Goal: Task Accomplishment & Management: Complete application form

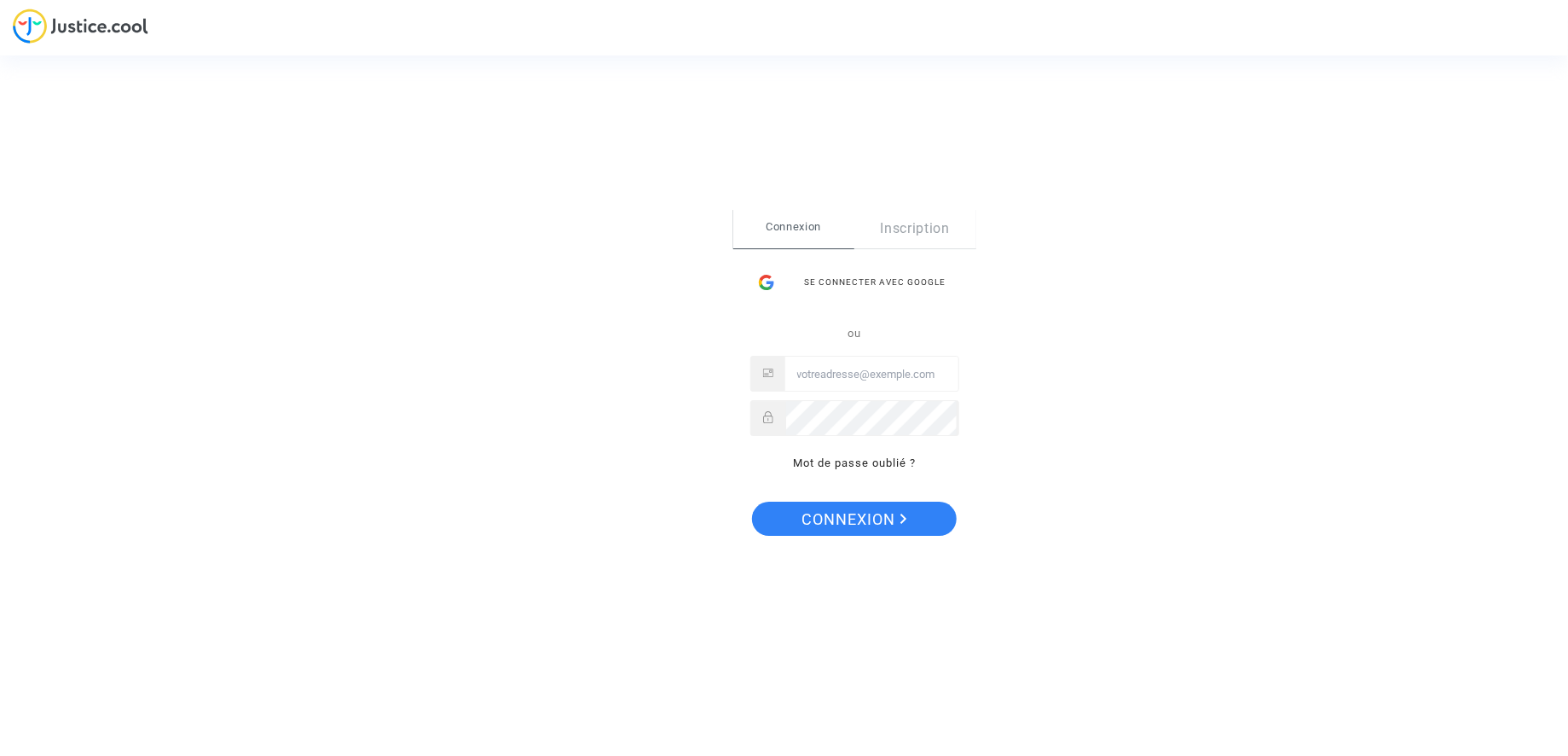
type input "[EMAIL_ADDRESS][DOMAIN_NAME]"
click at [852, 513] on span "Connexion" at bounding box center [855, 519] width 105 height 36
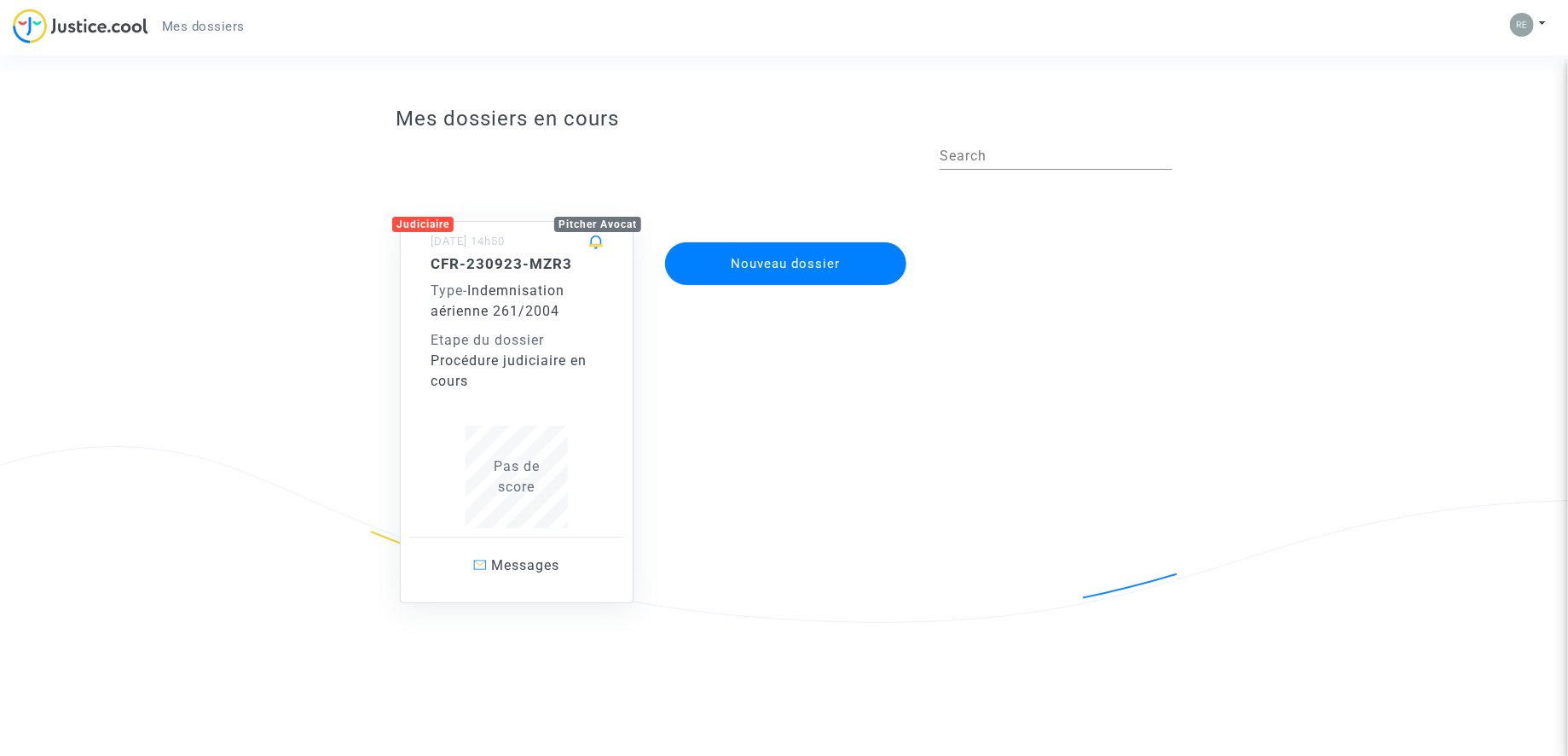
click at [494, 318] on span "Indemnisation aérienne 261/2004" at bounding box center [497, 301] width 134 height 37
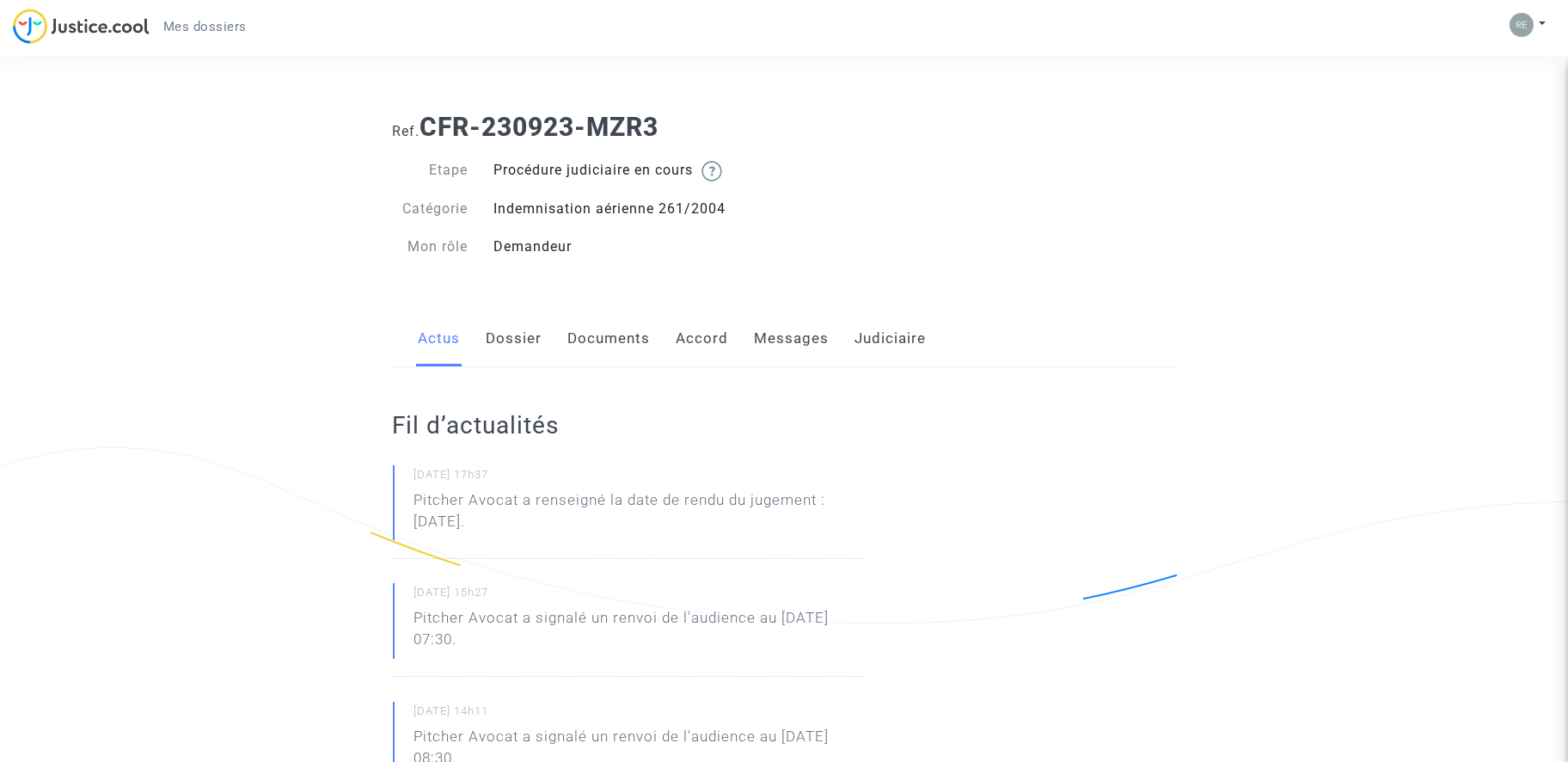
click at [506, 339] on link "Dossier" at bounding box center [515, 338] width 56 height 57
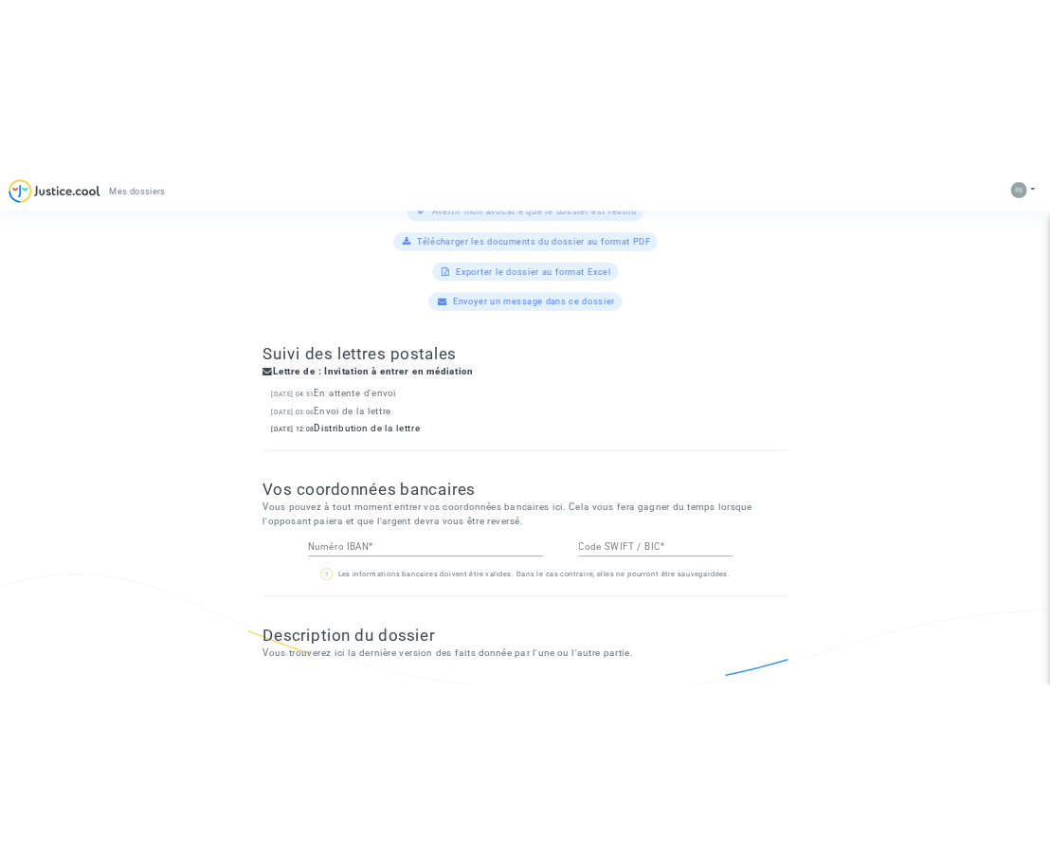
scroll to position [853, 0]
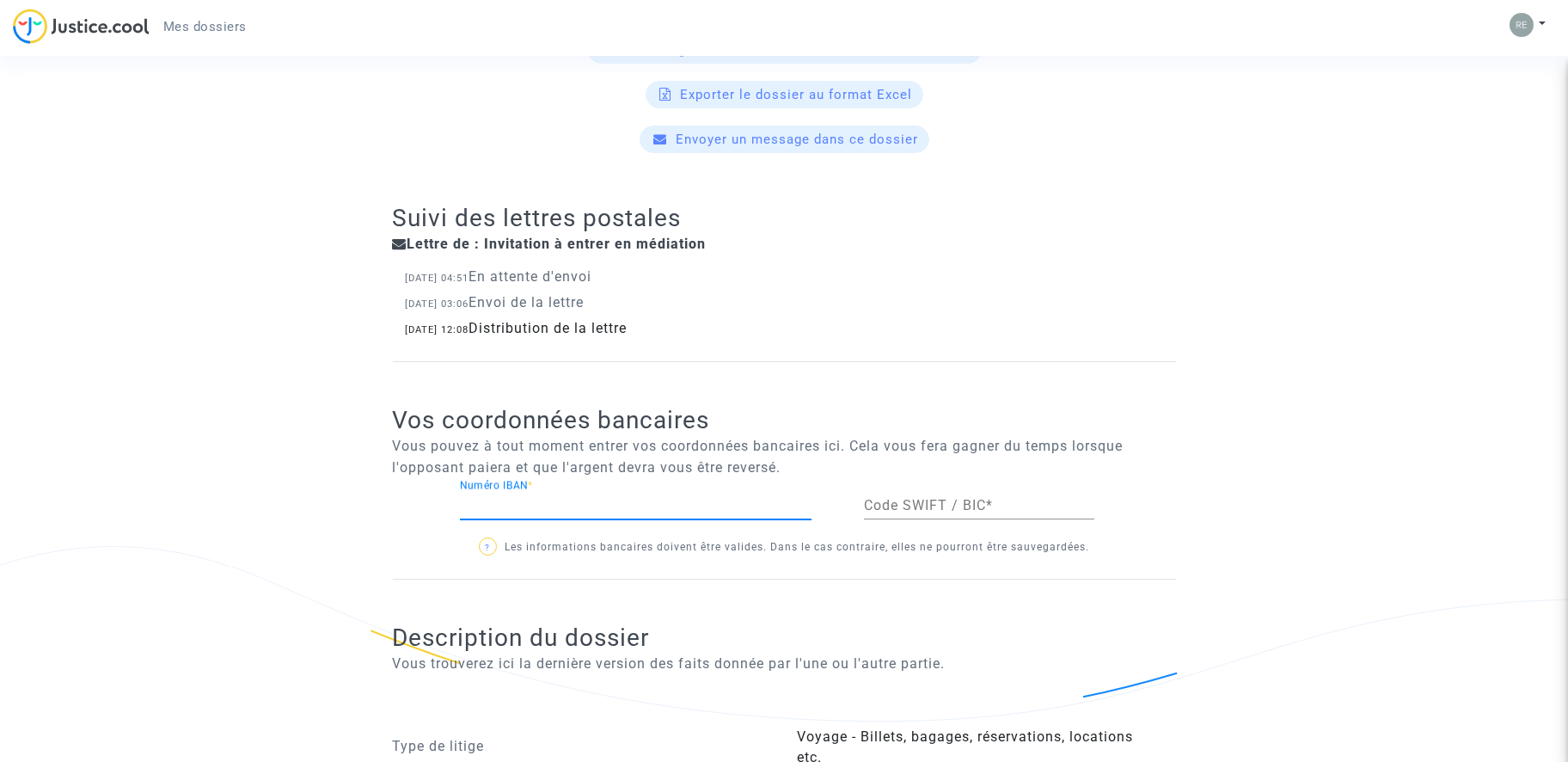
click at [490, 507] on input "Numéro IBAN *" at bounding box center [636, 505] width 352 height 15
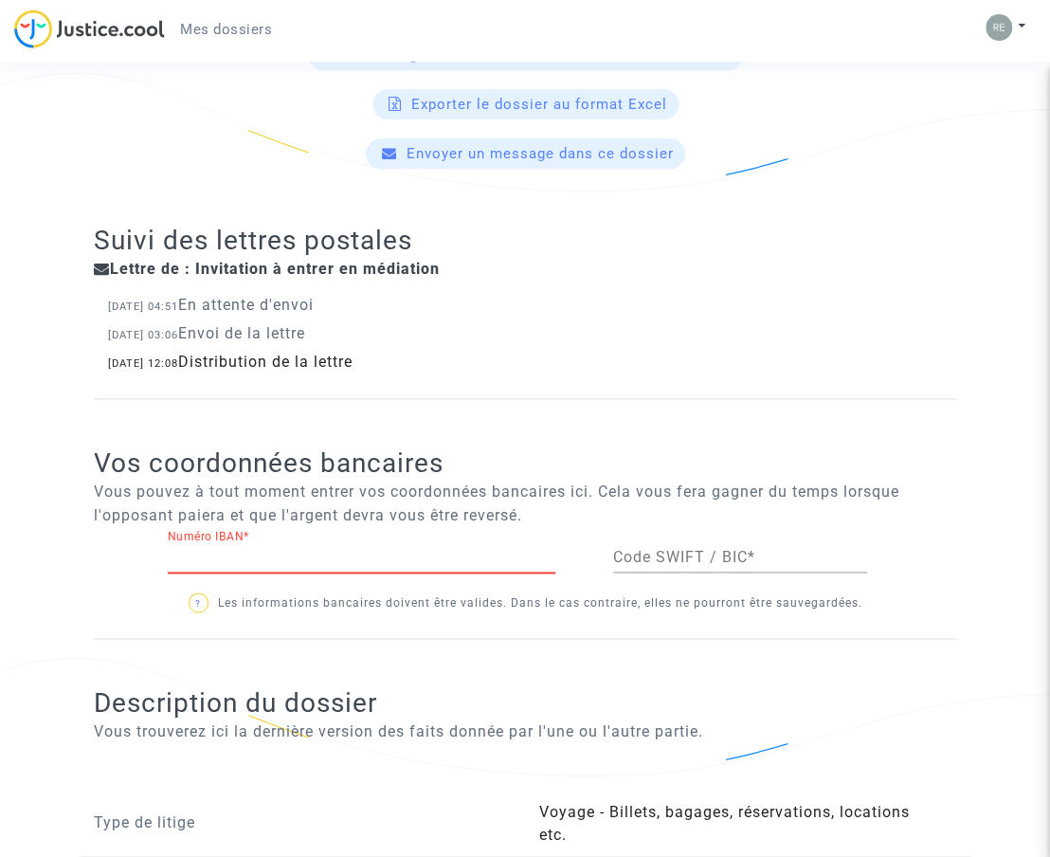
click at [207, 551] on input "Numéro IBAN *" at bounding box center [362, 557] width 388 height 17
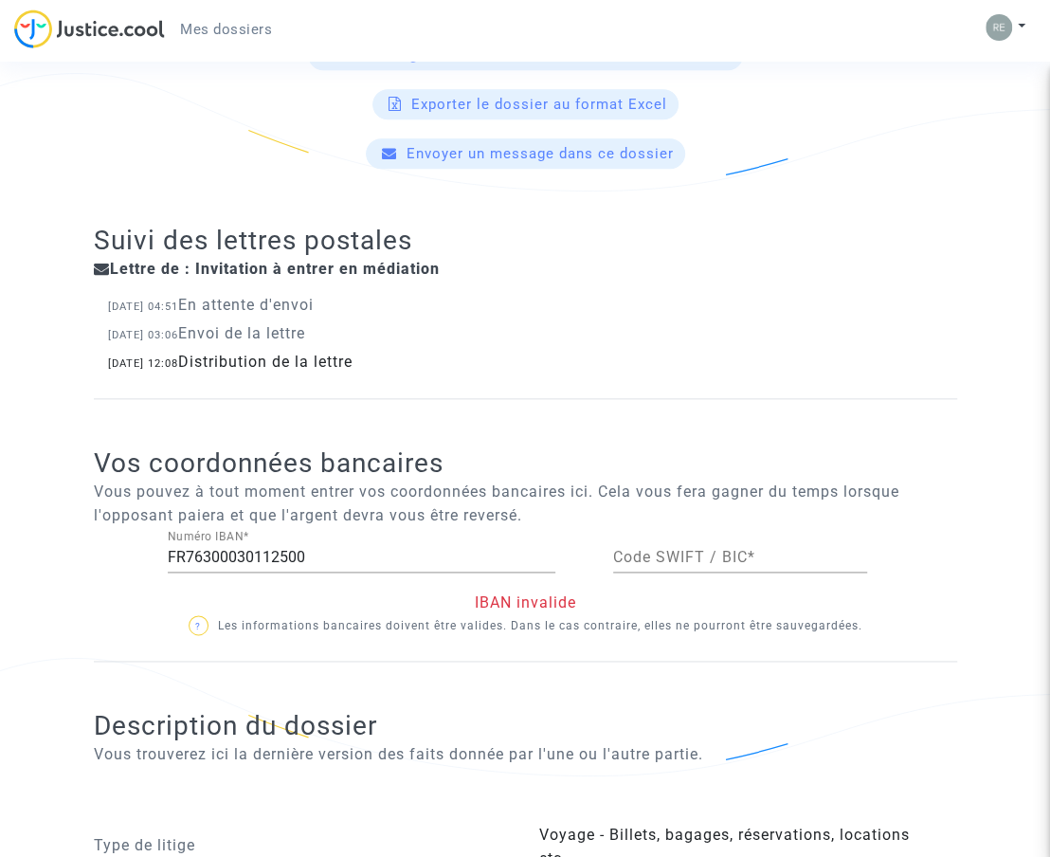
click at [329, 546] on div "FR76300030112500 Numéro IBAN *" at bounding box center [362, 551] width 388 height 43
drag, startPoint x: 313, startPoint y: 555, endPoint x: 337, endPoint y: 563, distance: 26.1
click at [316, 555] on input "FR76300030112500" at bounding box center [362, 557] width 388 height 17
click at [381, 555] on input "FR7630003011250005629046" at bounding box center [362, 557] width 388 height 17
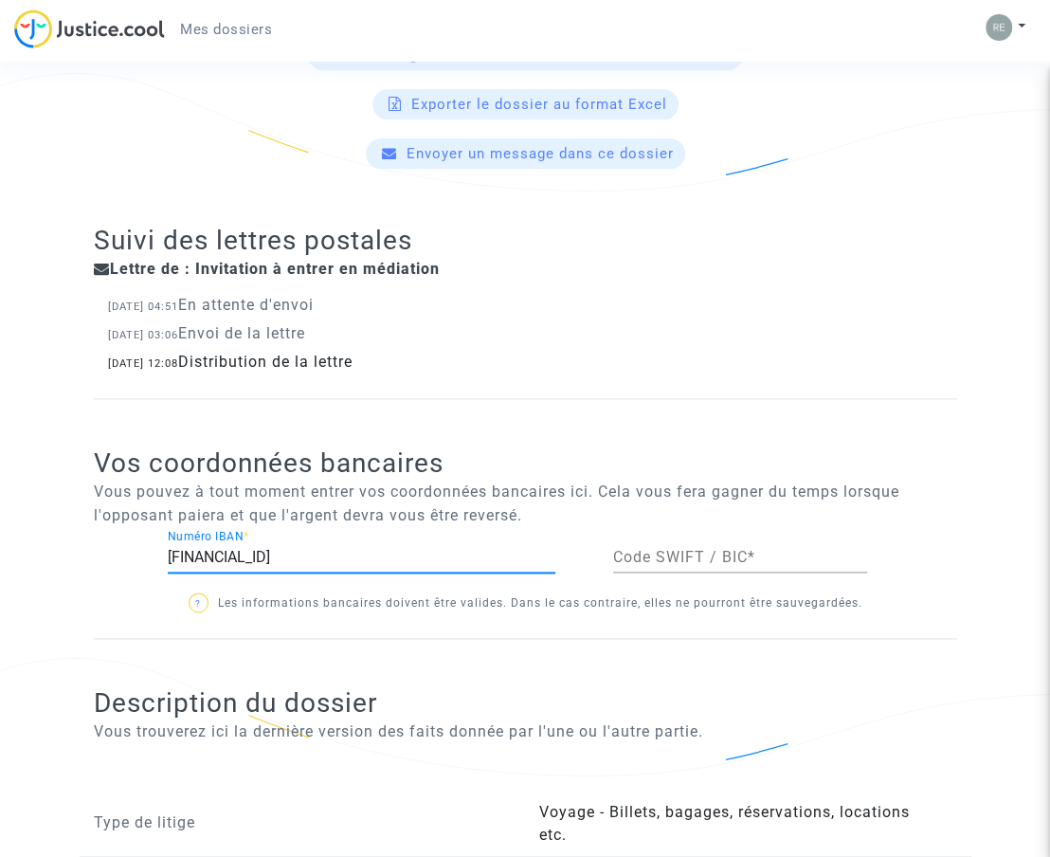
type input "FR7630003011250005629046431"
click at [664, 537] on div "Code SWIFT / BIC *" at bounding box center [740, 551] width 254 height 43
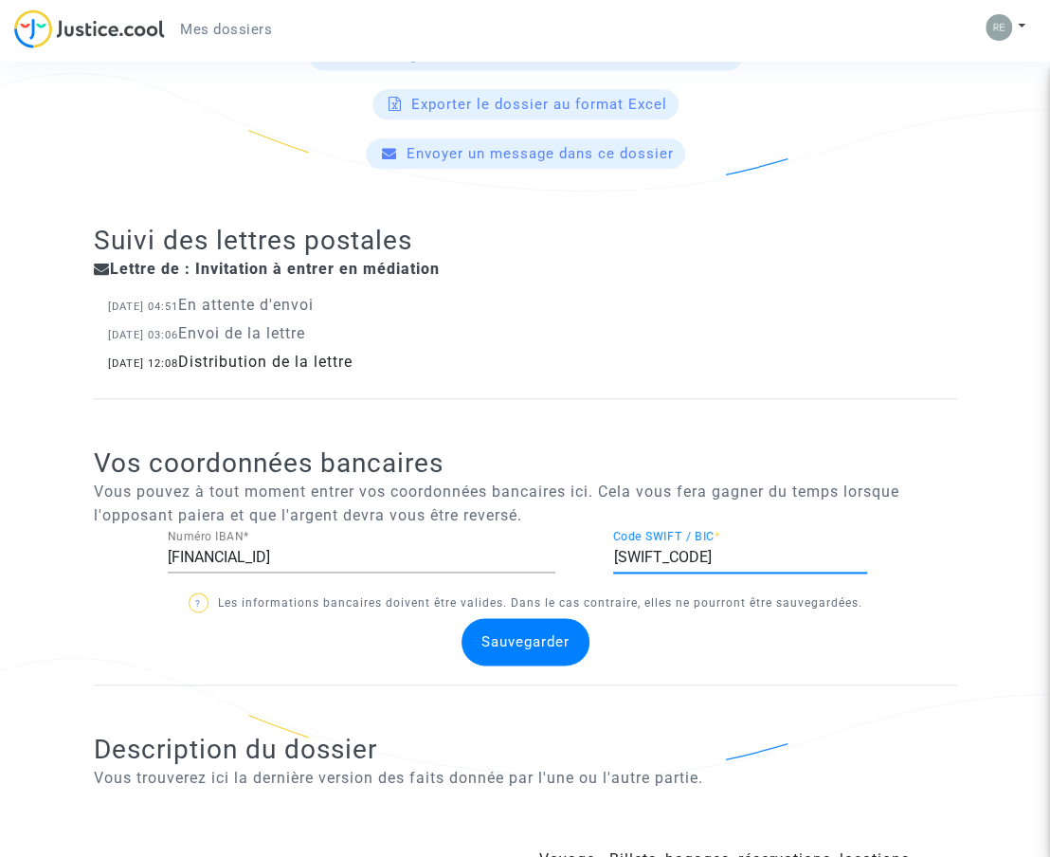
type input "SOGEFRPP"
click at [755, 631] on div "Sauvegarder" at bounding box center [526, 641] width 892 height 47
click at [528, 635] on span "Sauvegarder" at bounding box center [526, 641] width 88 height 17
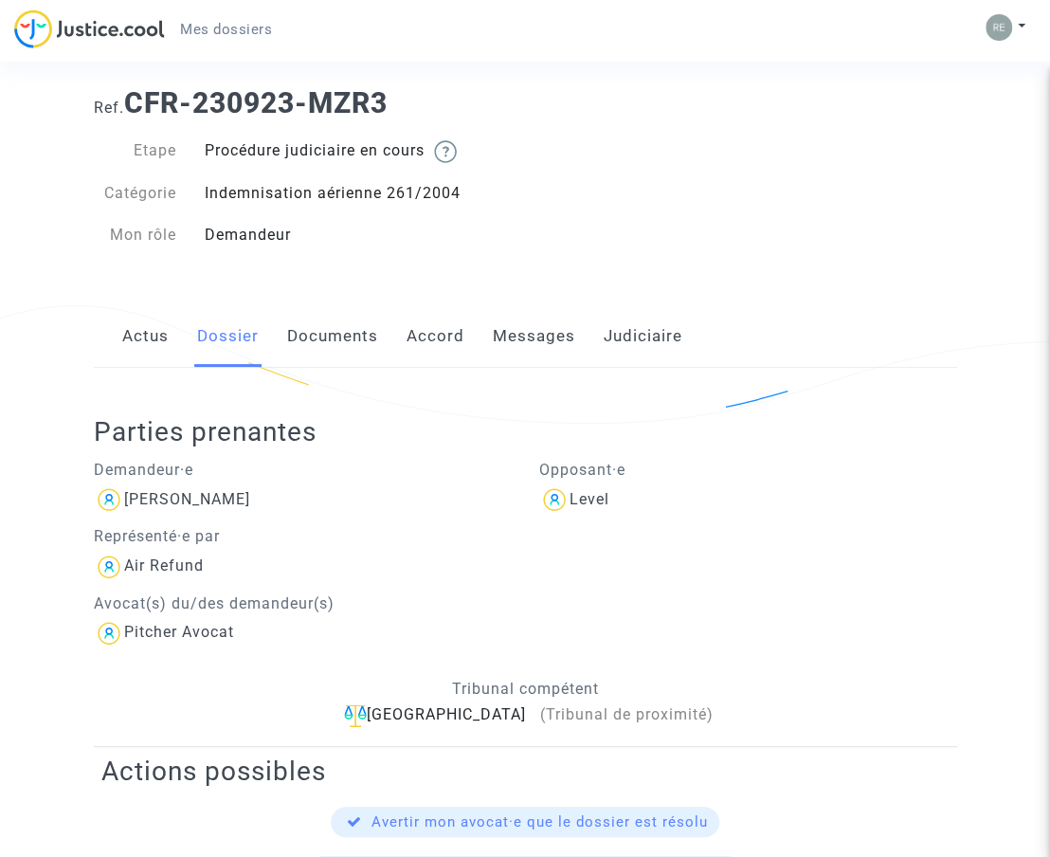
scroll to position [0, 0]
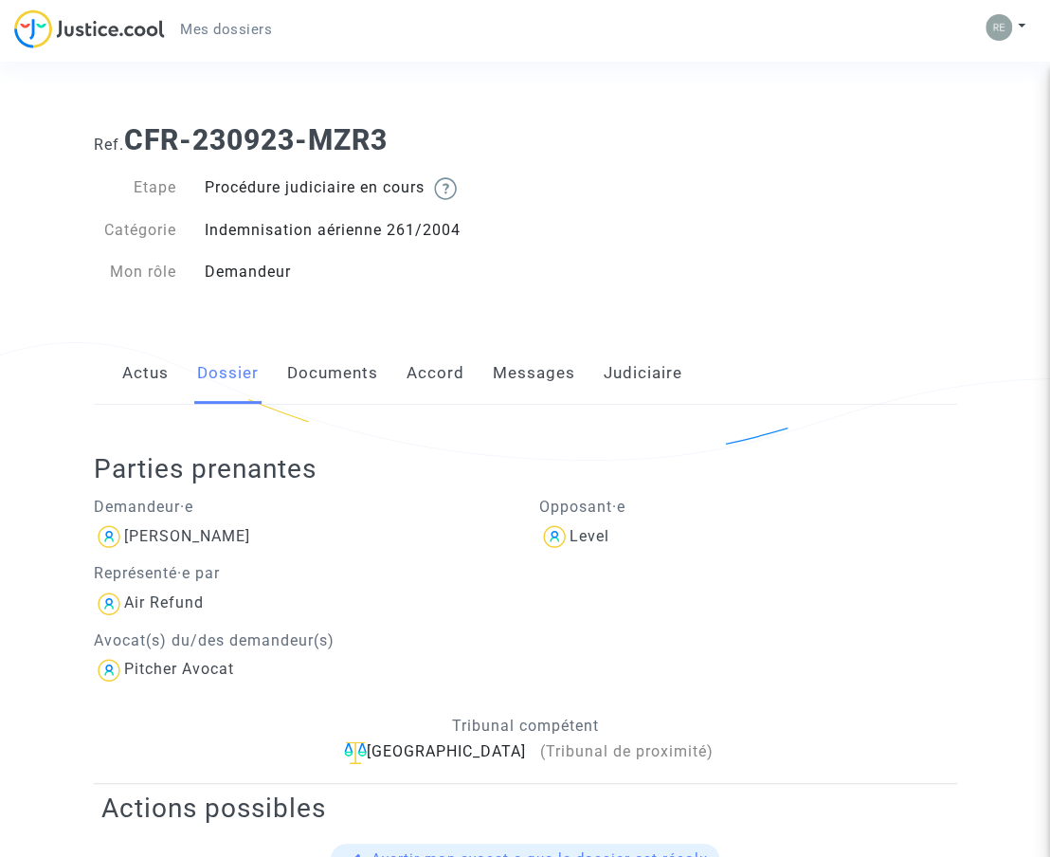
click at [310, 367] on link "Documents" at bounding box center [332, 373] width 91 height 63
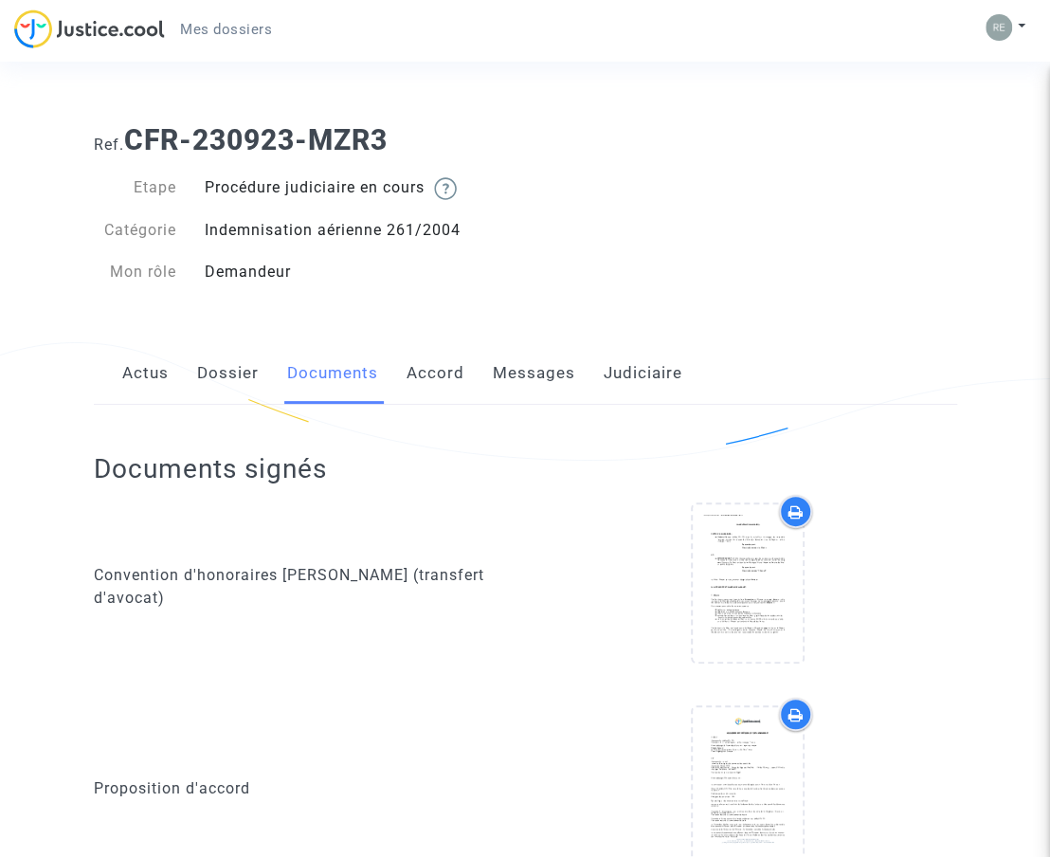
click at [438, 377] on link "Accord" at bounding box center [436, 373] width 58 height 63
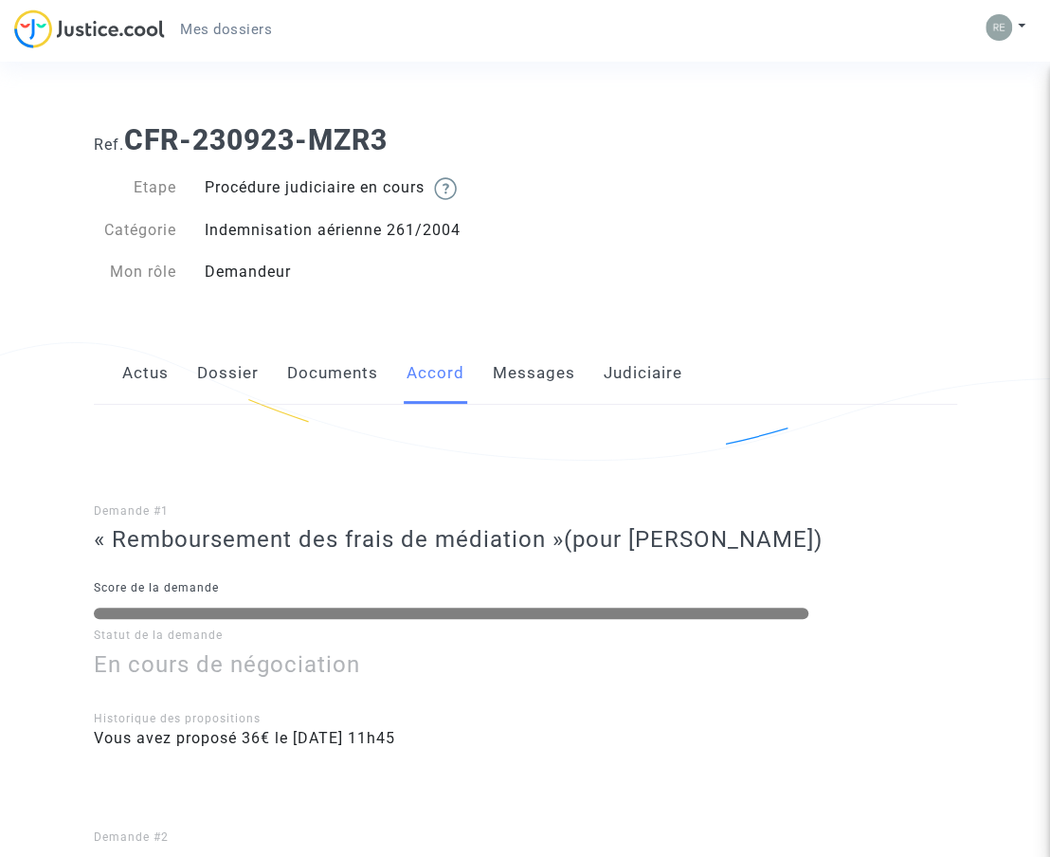
click at [545, 373] on link "Messages" at bounding box center [534, 373] width 82 height 63
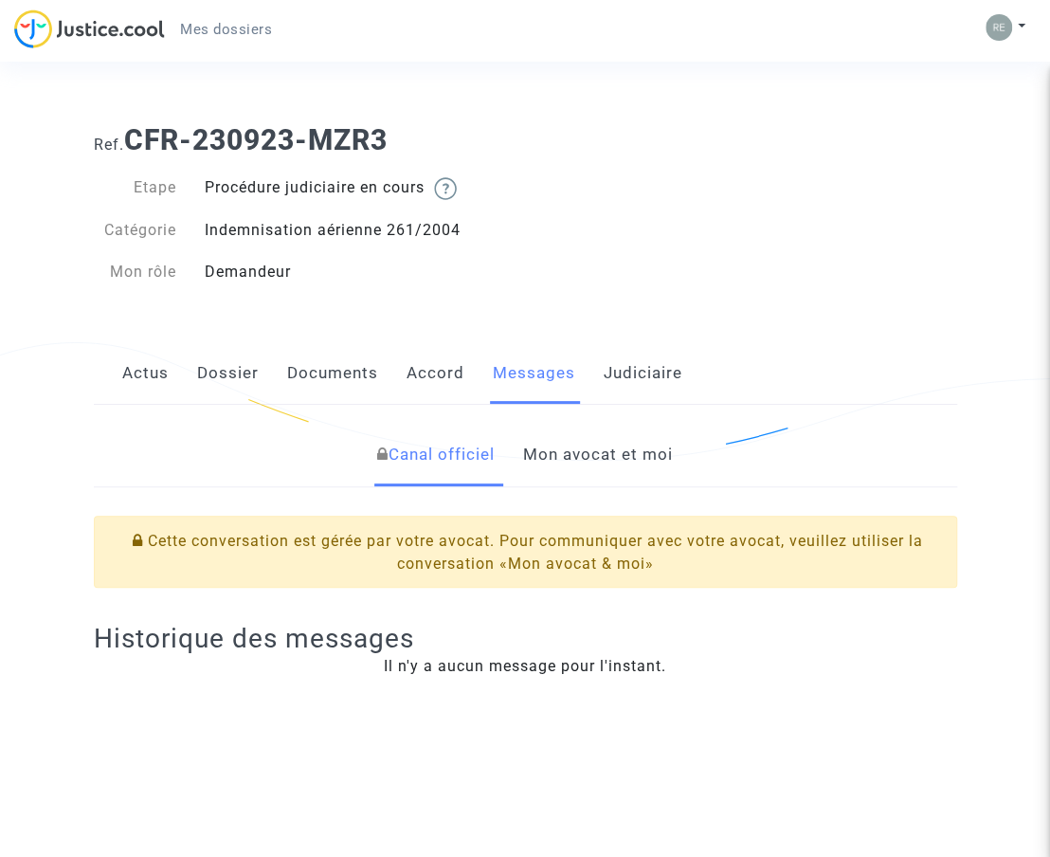
click at [622, 371] on link "Judiciaire" at bounding box center [643, 373] width 79 height 63
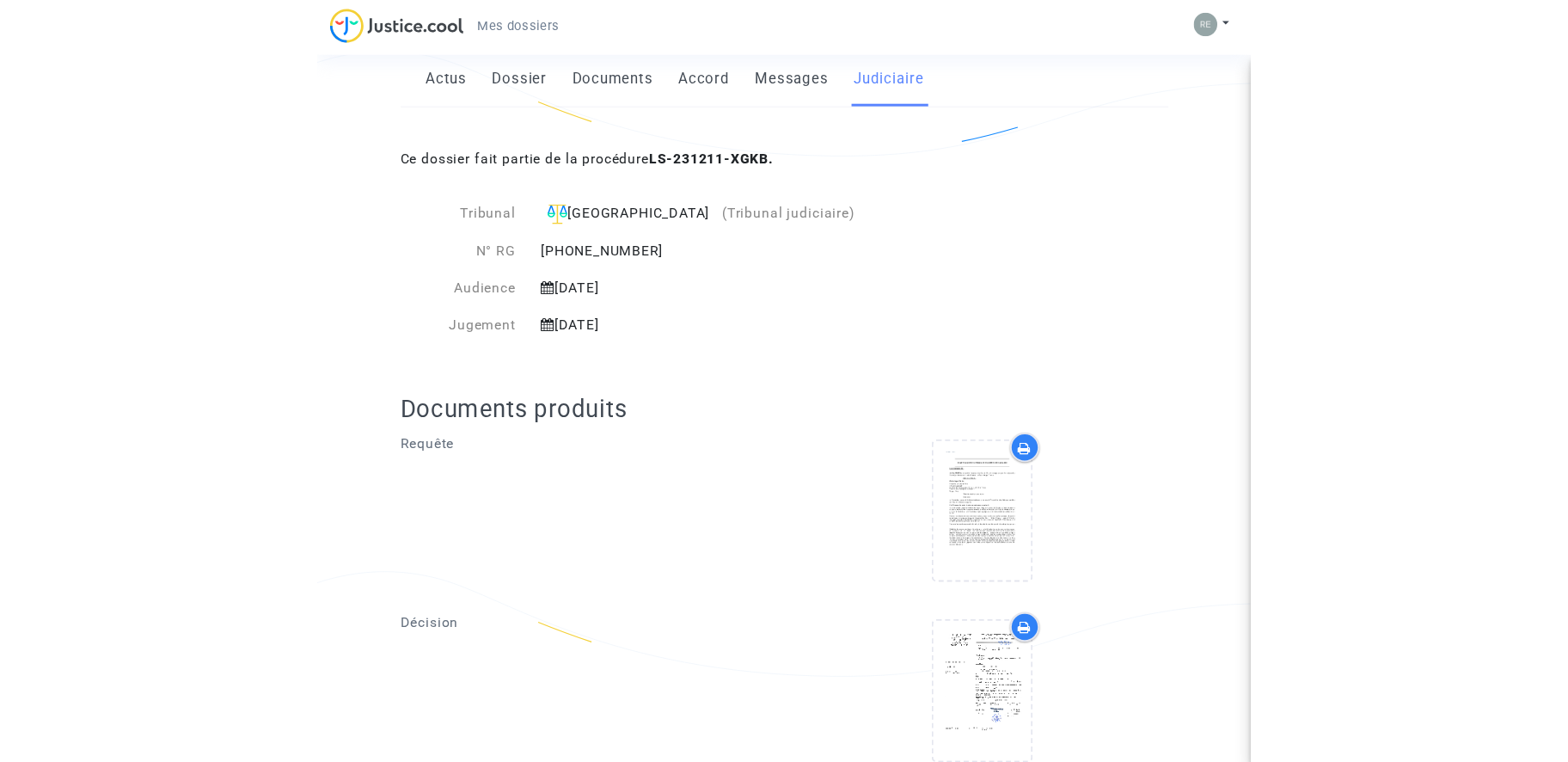
scroll to position [323, 0]
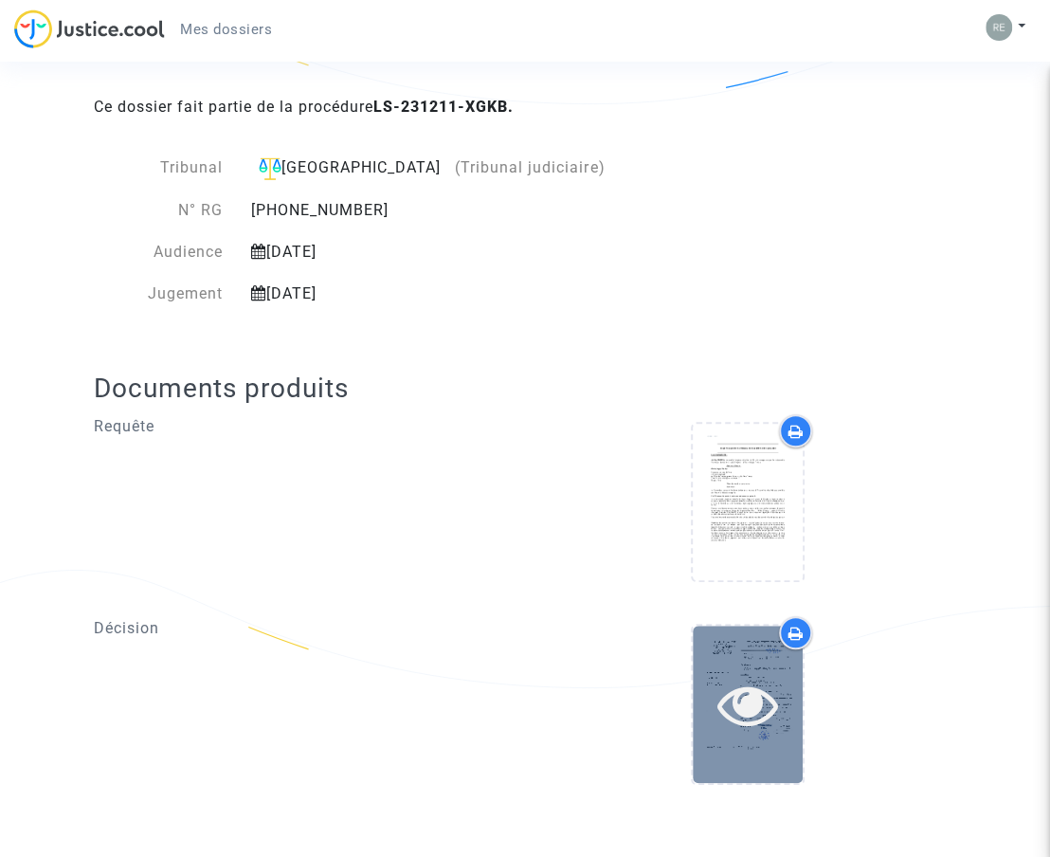
click at [754, 685] on icon at bounding box center [749, 704] width 62 height 61
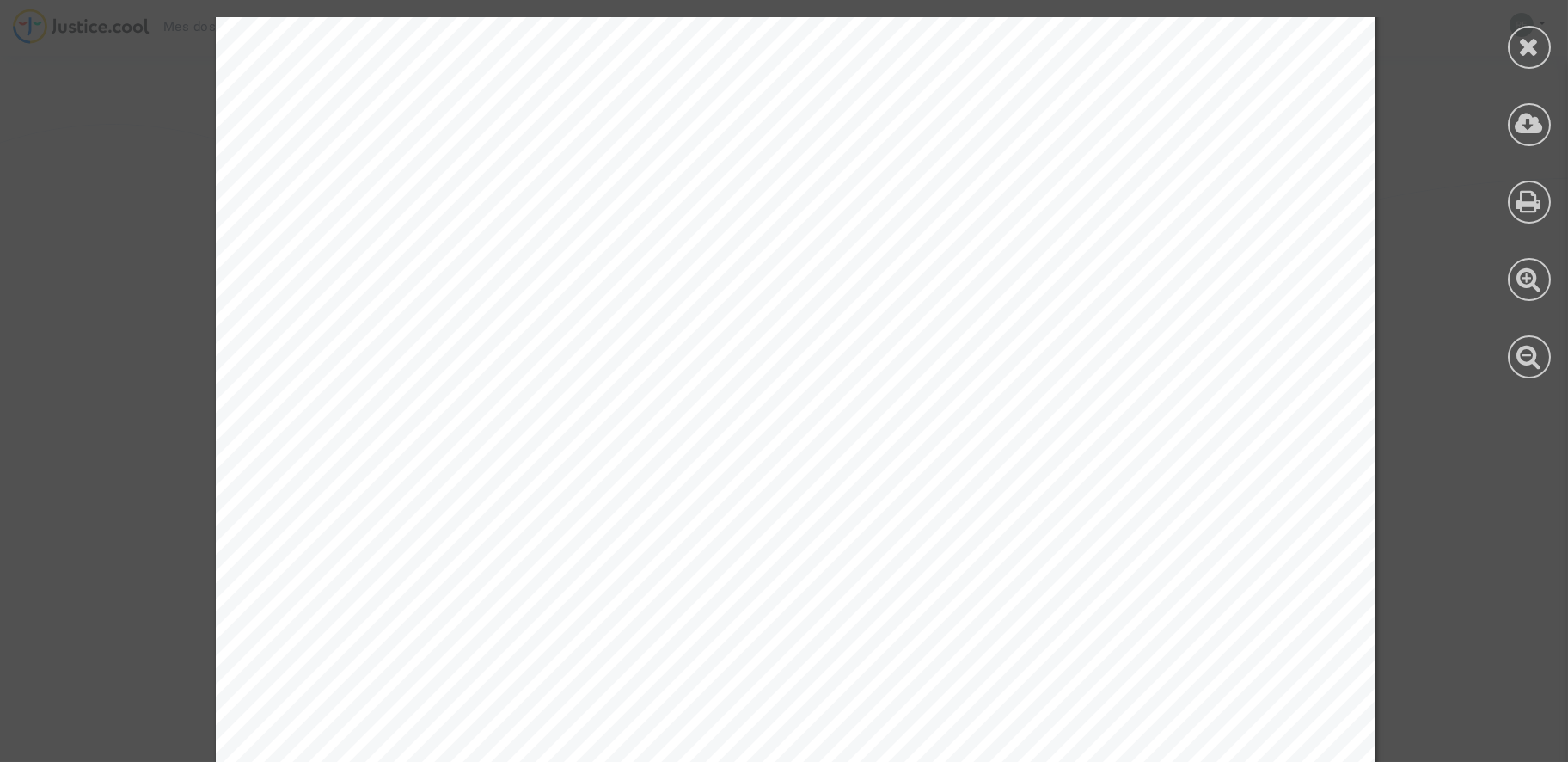
scroll to position [0, 0]
click at [1519, 39] on icon at bounding box center [1530, 46] width 22 height 25
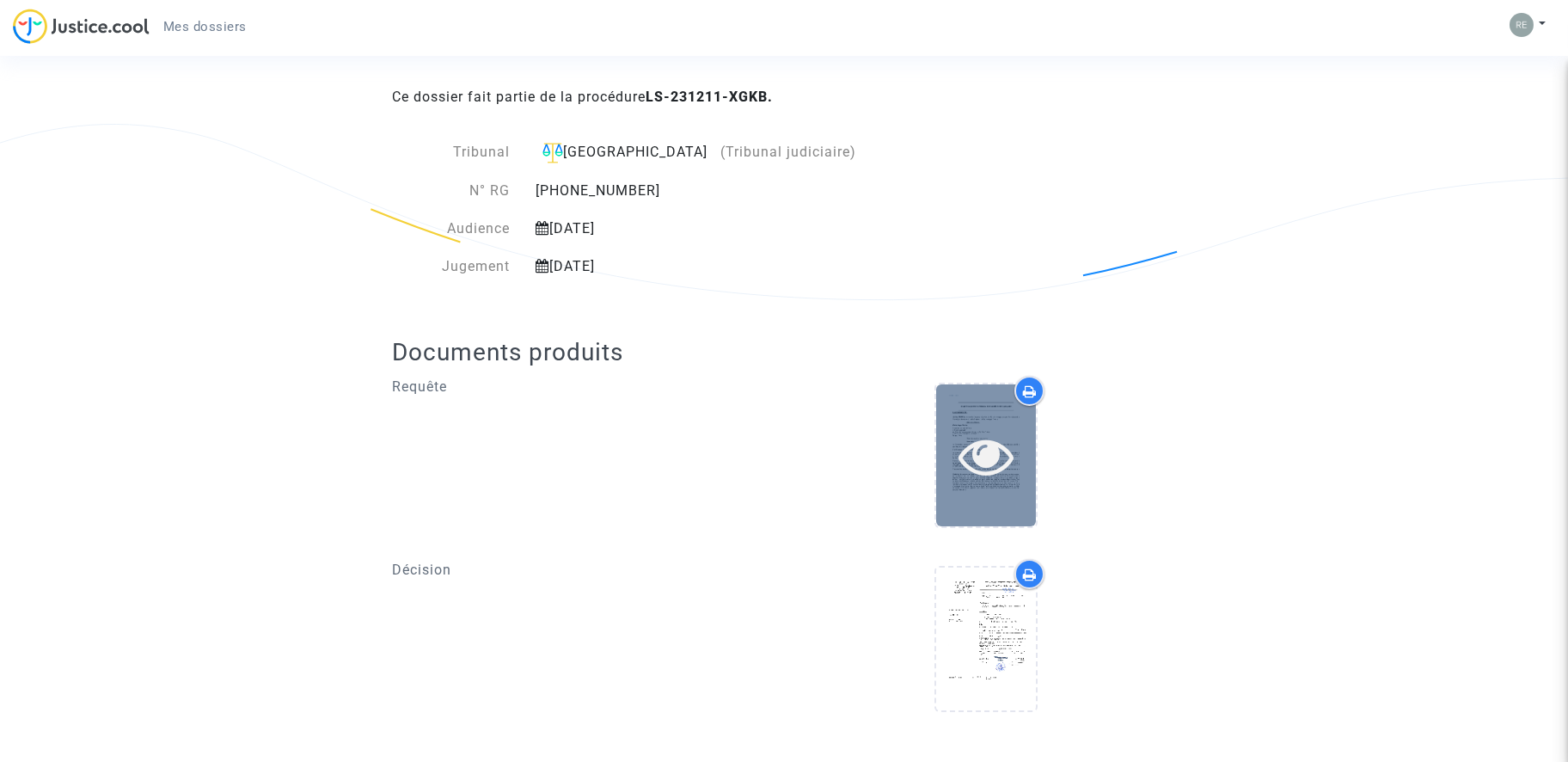
click at [981, 443] on icon at bounding box center [987, 455] width 56 height 55
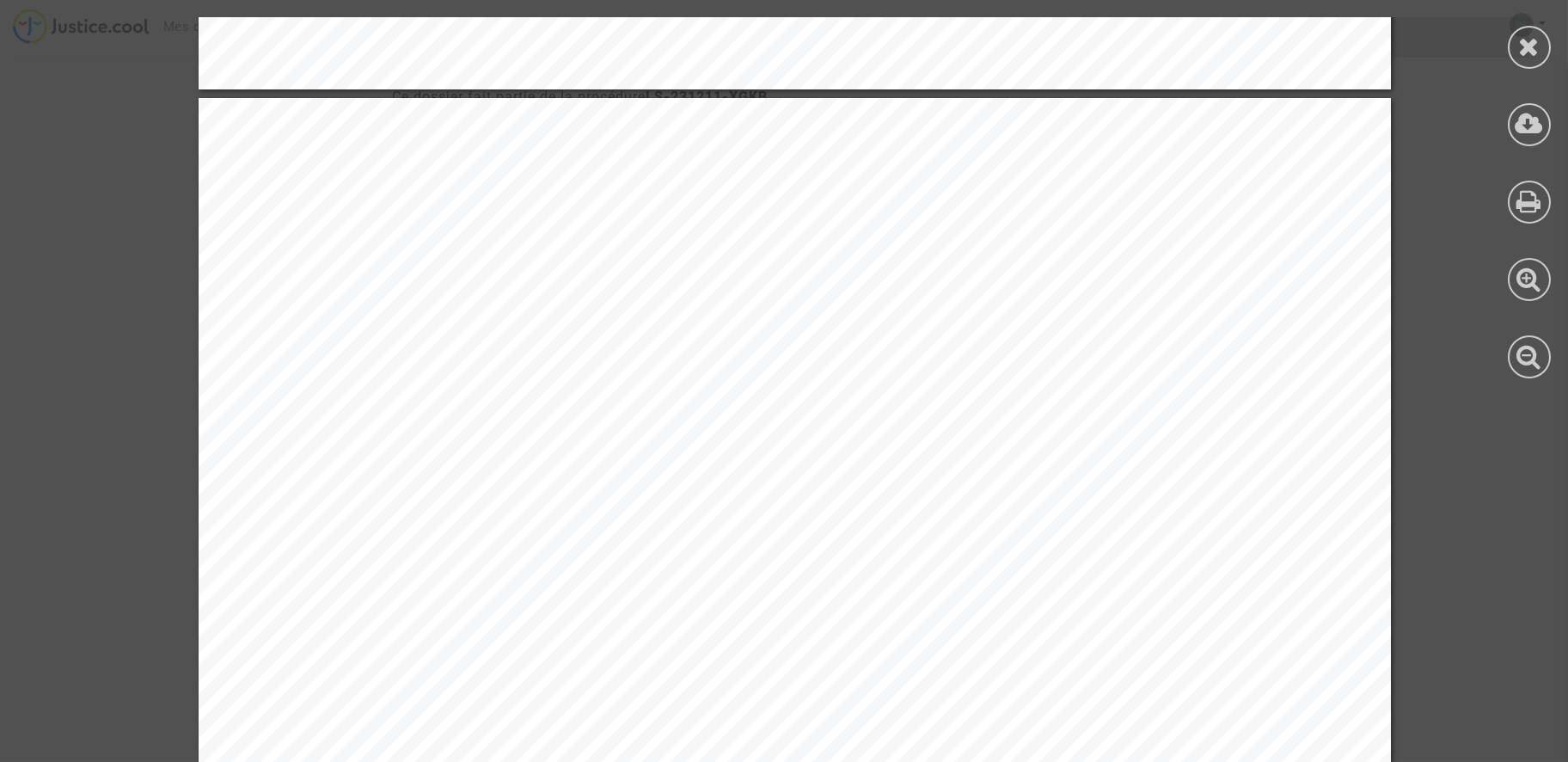
scroll to position [47901, 0]
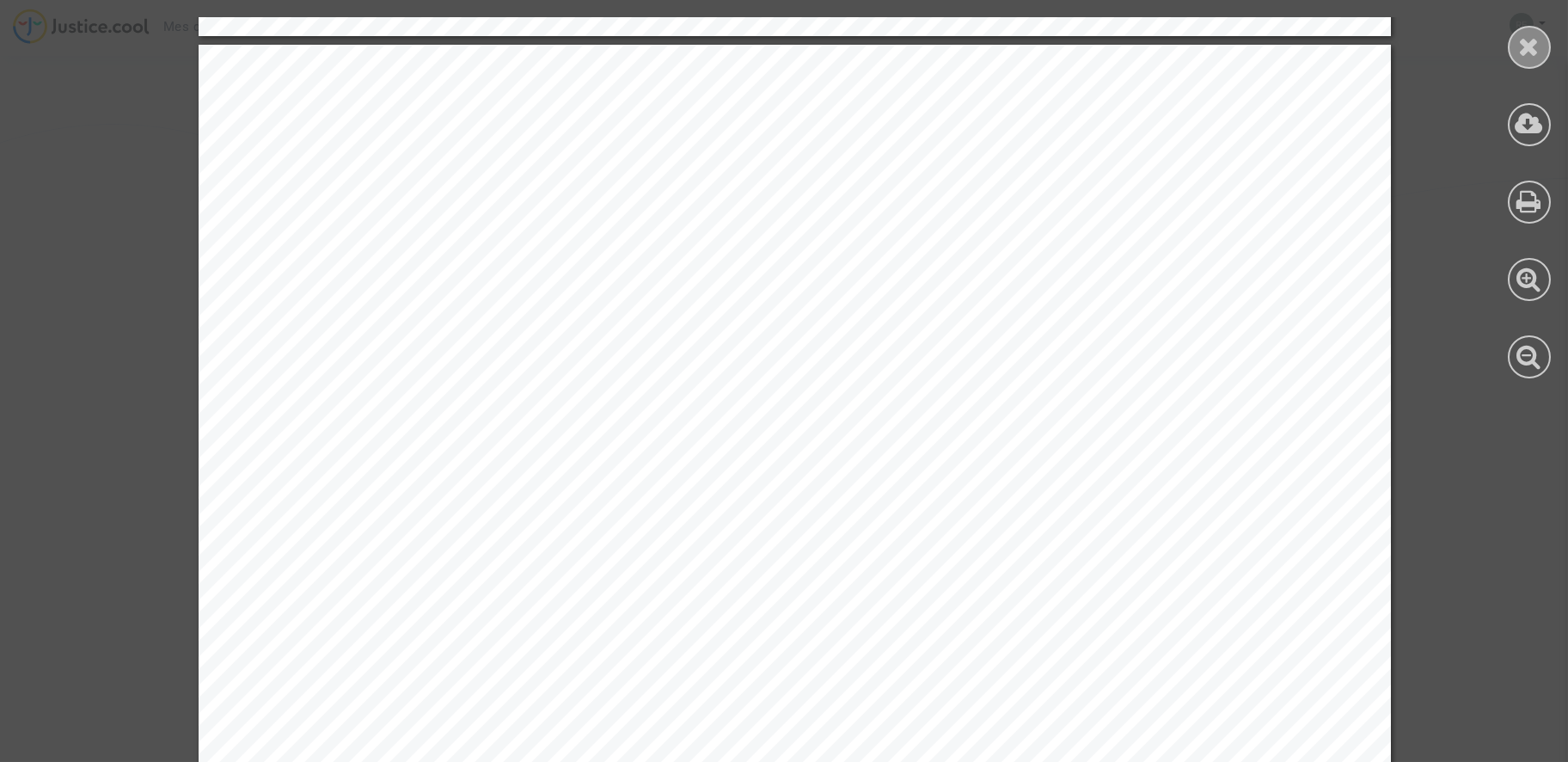
click at [1523, 39] on icon at bounding box center [1530, 46] width 22 height 25
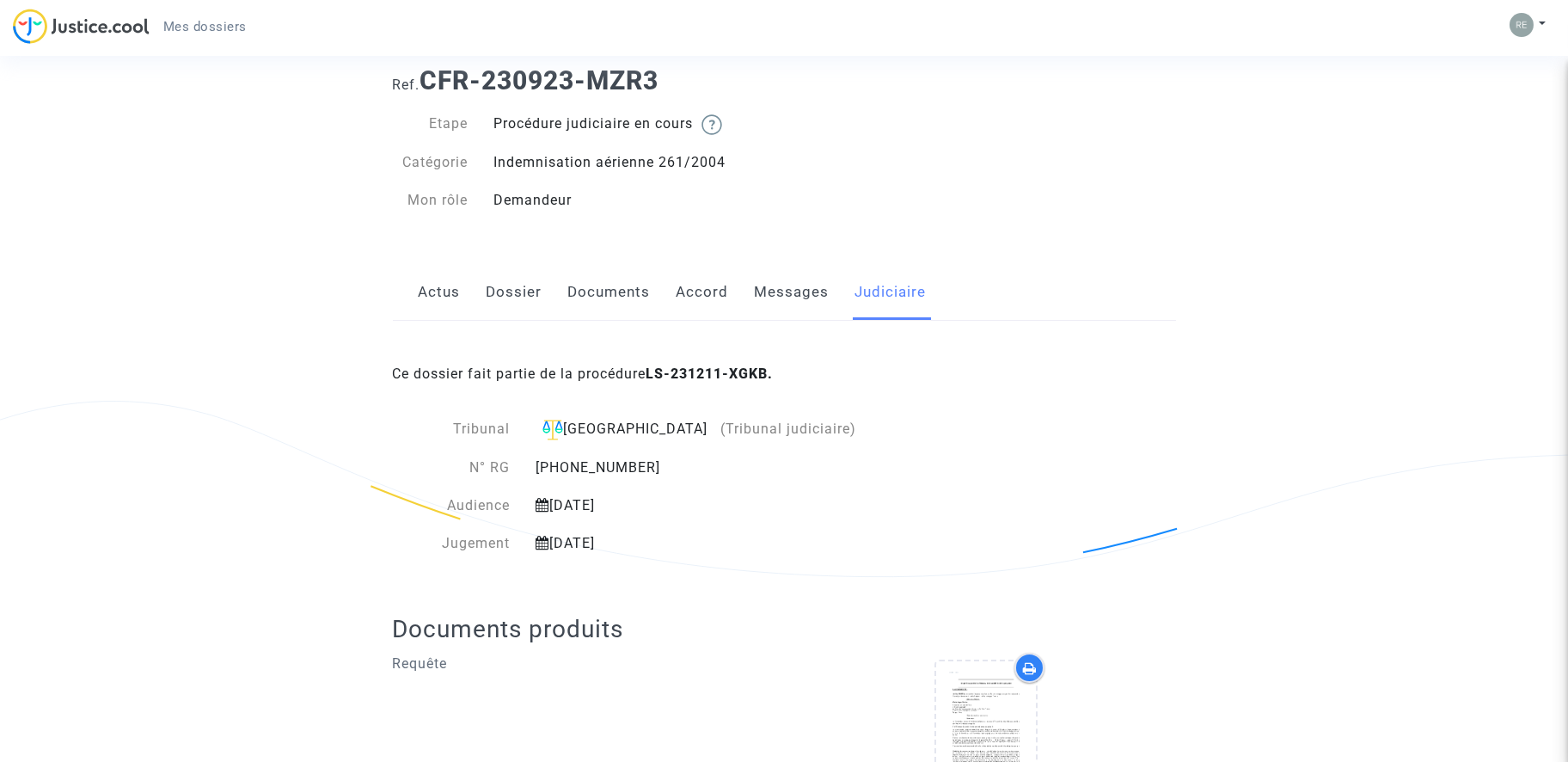
scroll to position [0, 0]
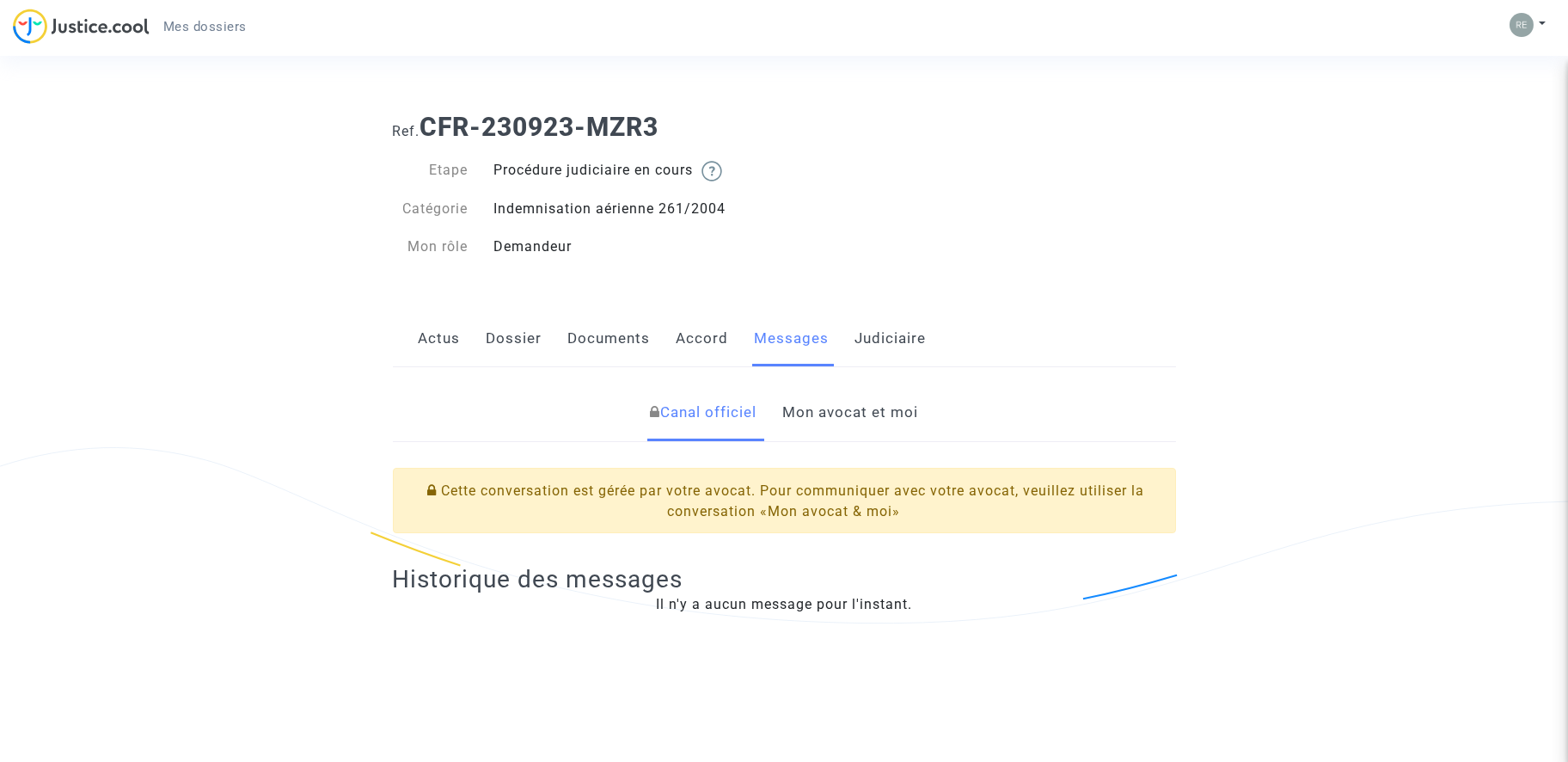
click at [876, 327] on link "Judiciaire" at bounding box center [891, 338] width 72 height 57
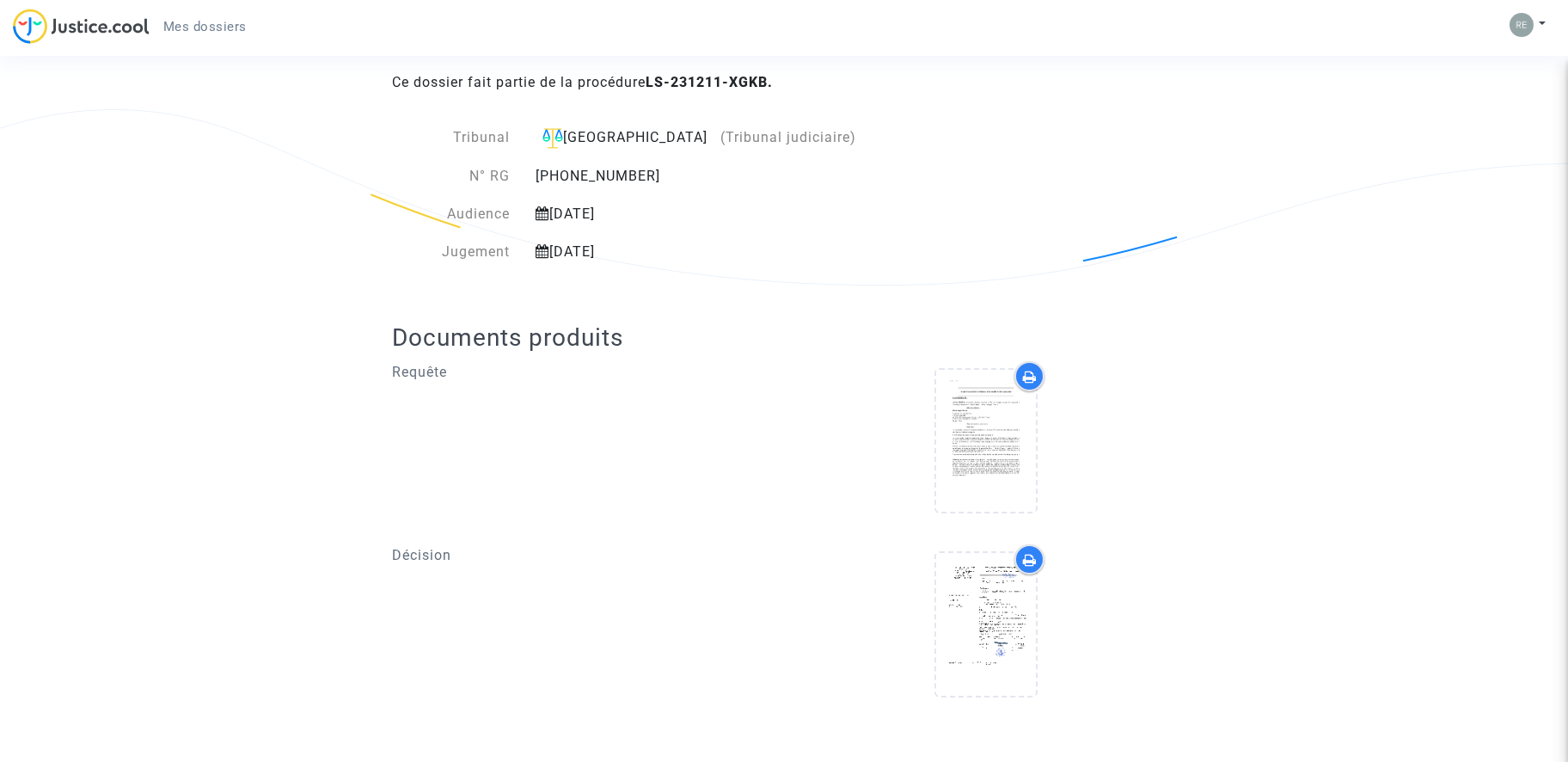
scroll to position [339, 0]
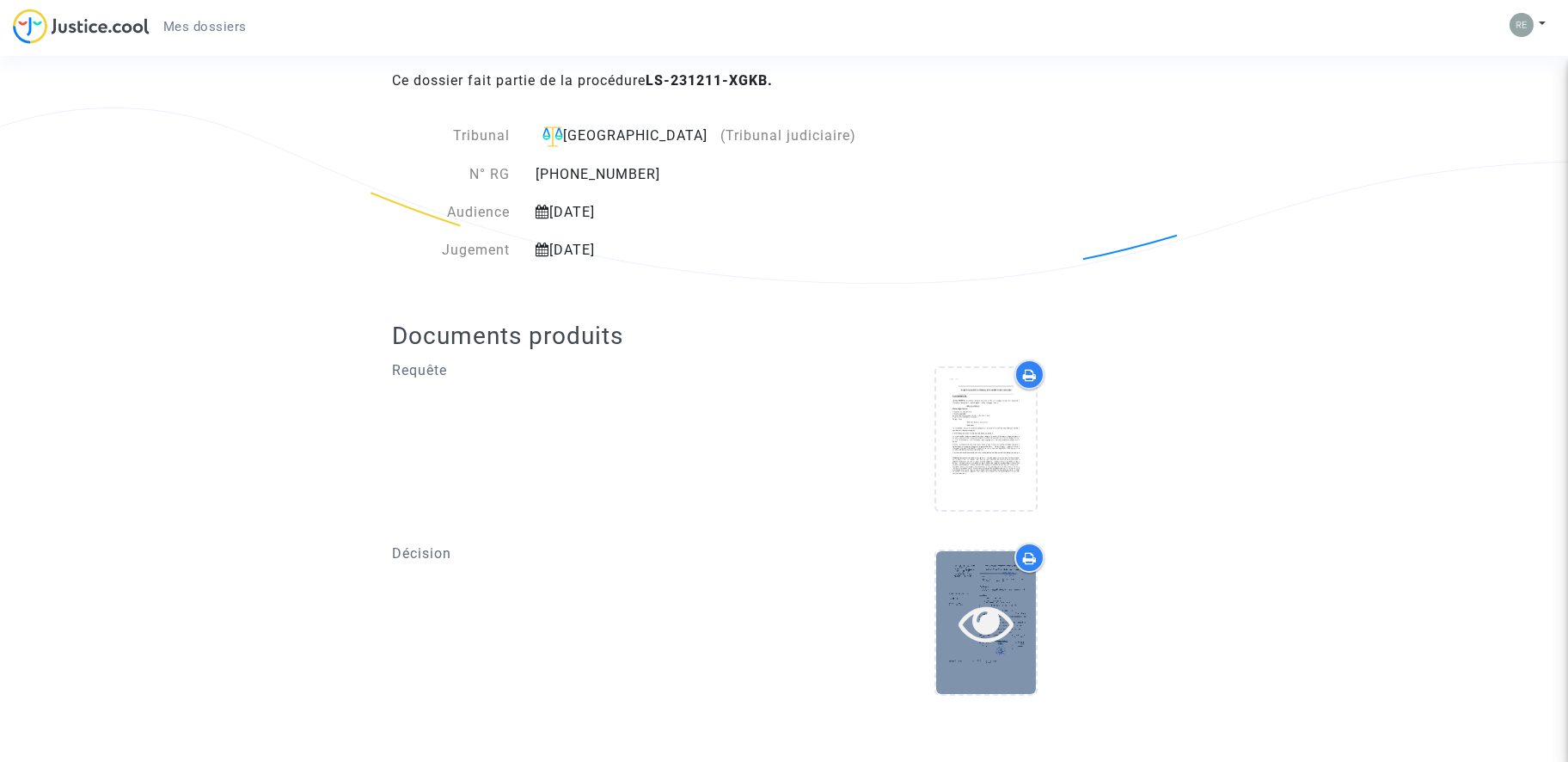
click at [989, 607] on icon at bounding box center [987, 622] width 56 height 55
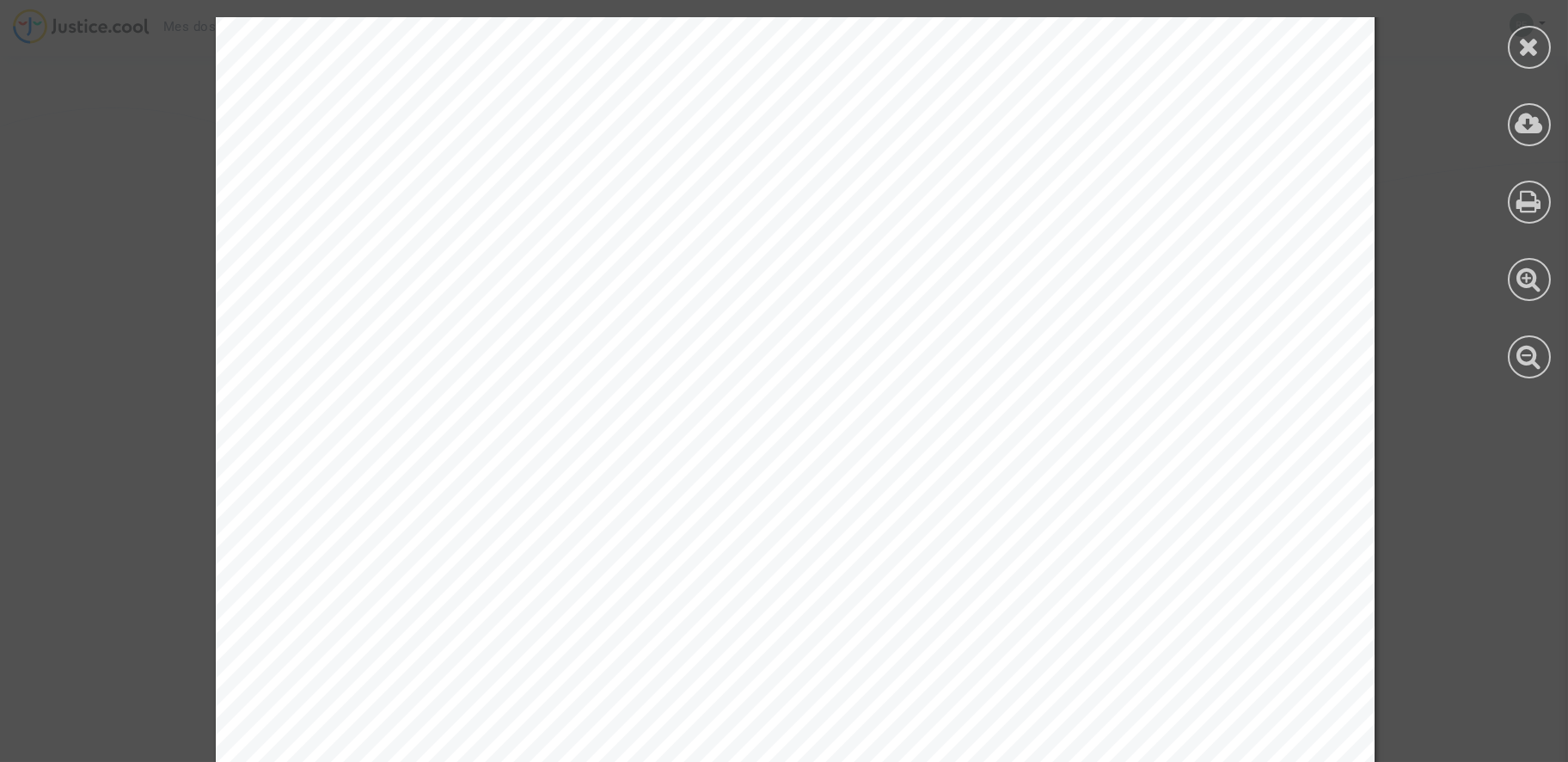
scroll to position [0, 0]
click at [1520, 45] on icon at bounding box center [1530, 46] width 22 height 25
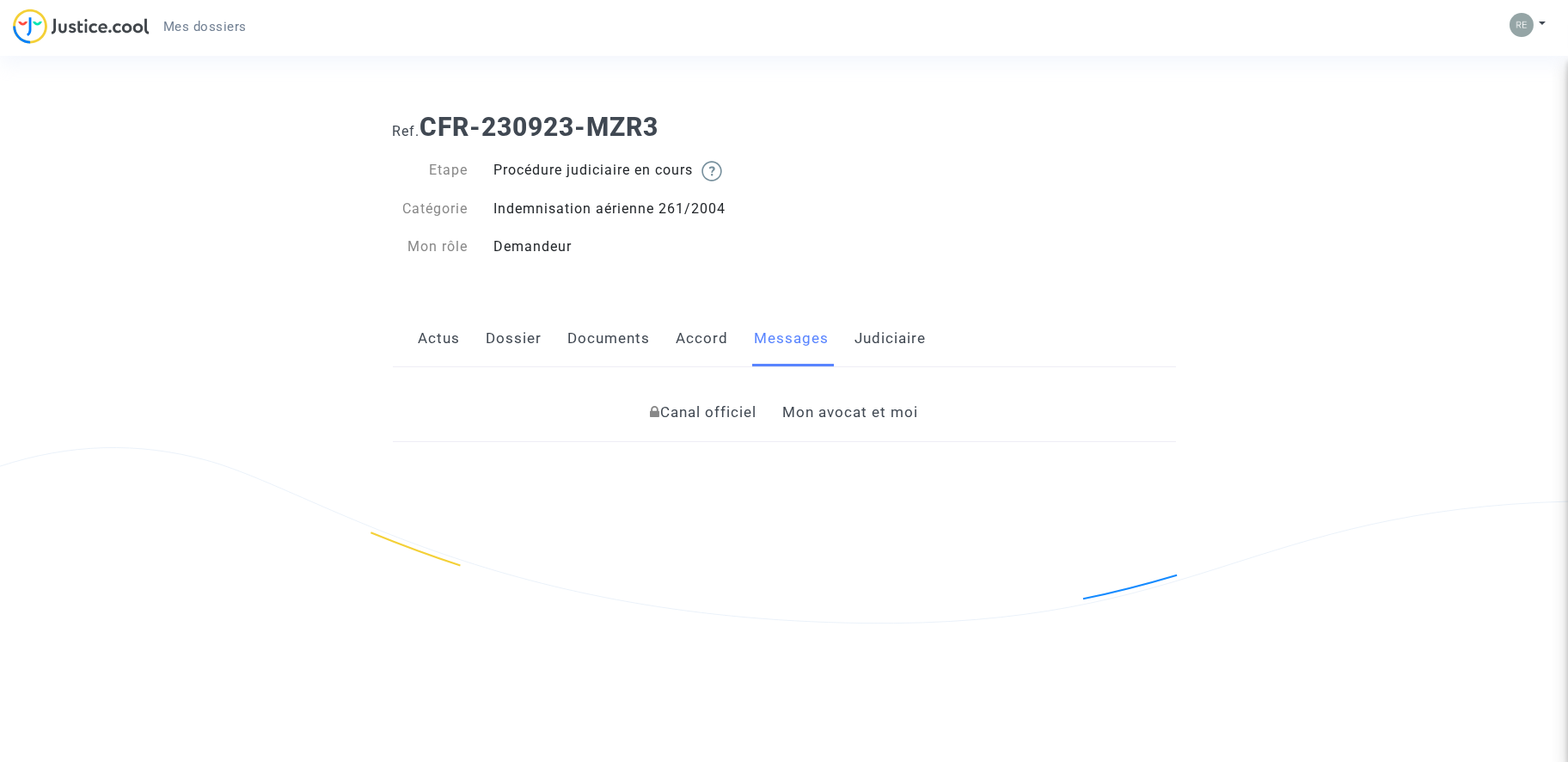
click at [504, 339] on link "Dossier" at bounding box center [515, 338] width 56 height 57
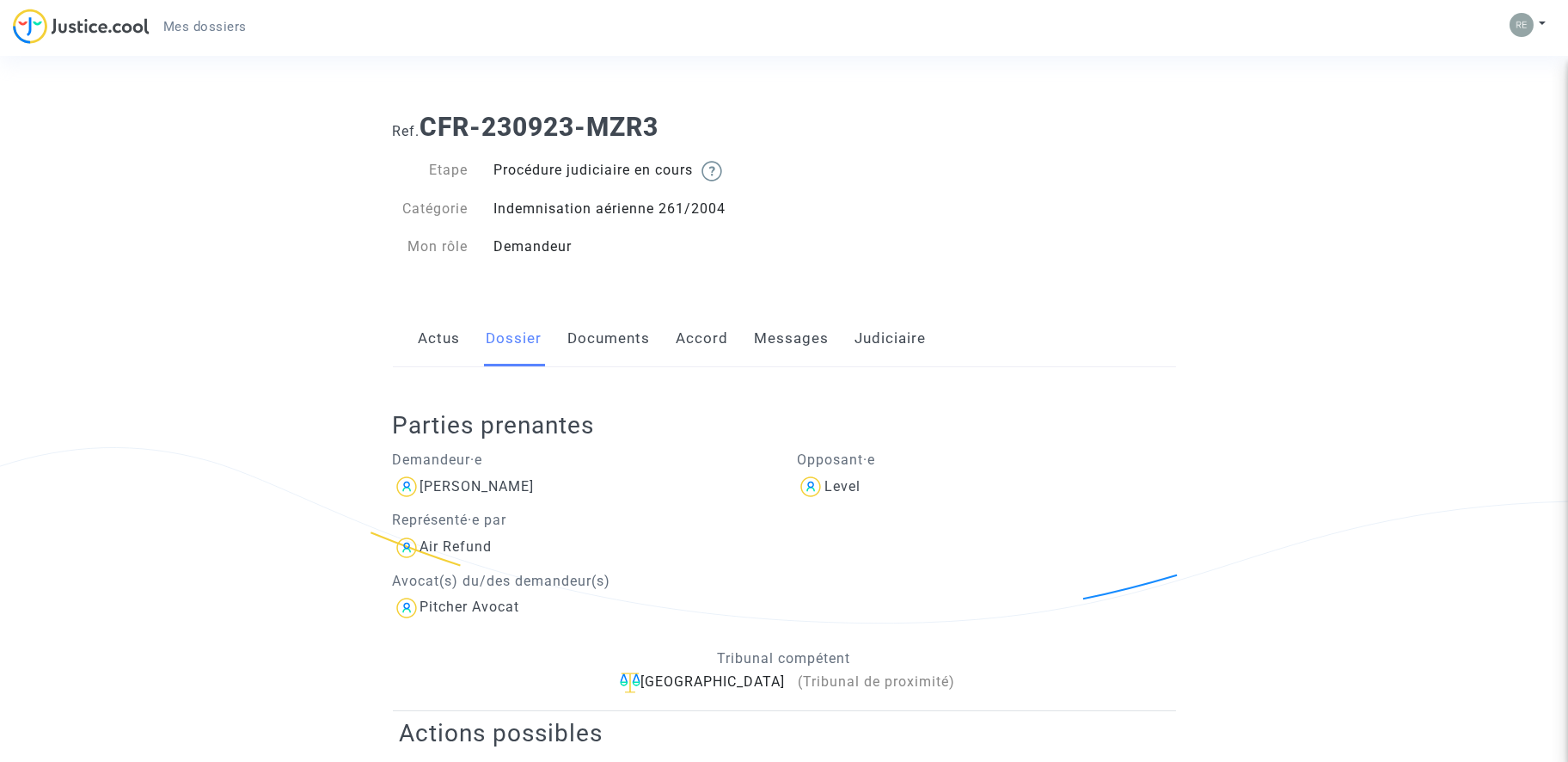
click at [439, 343] on link "Actus" at bounding box center [440, 338] width 42 height 57
